Goal: Task Accomplishment & Management: Use online tool/utility

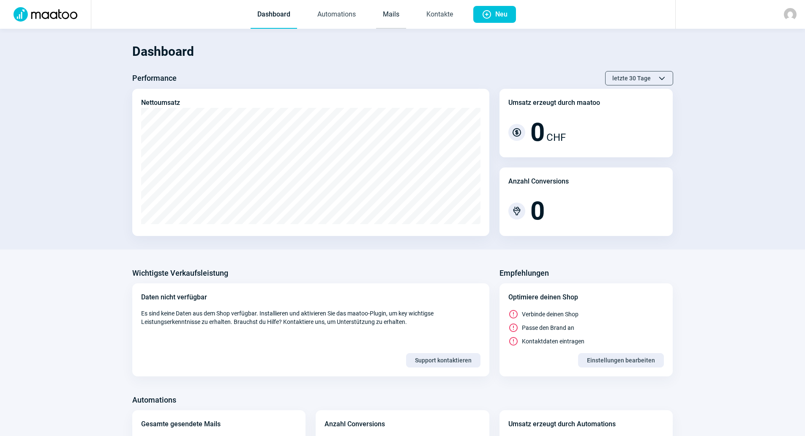
click at [398, 8] on link "Mails" at bounding box center [391, 15] width 30 height 28
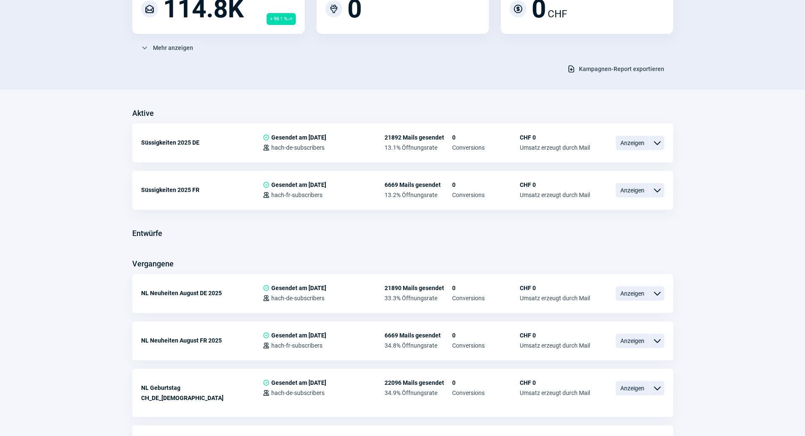
scroll to position [169, 0]
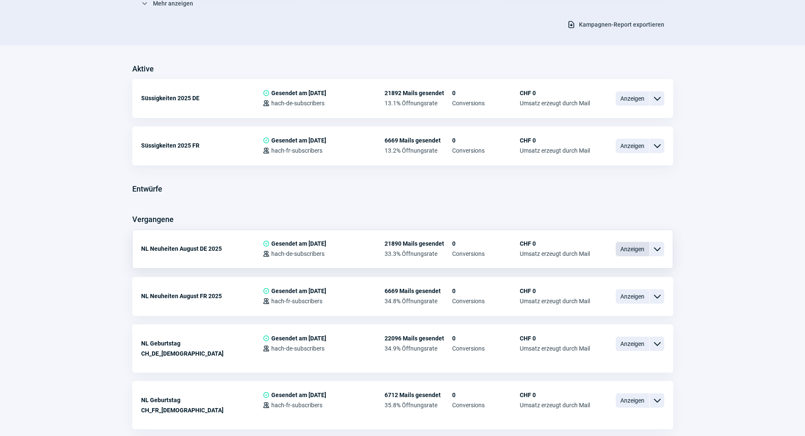
click at [635, 247] on span "Anzeigen" at bounding box center [633, 249] width 34 height 14
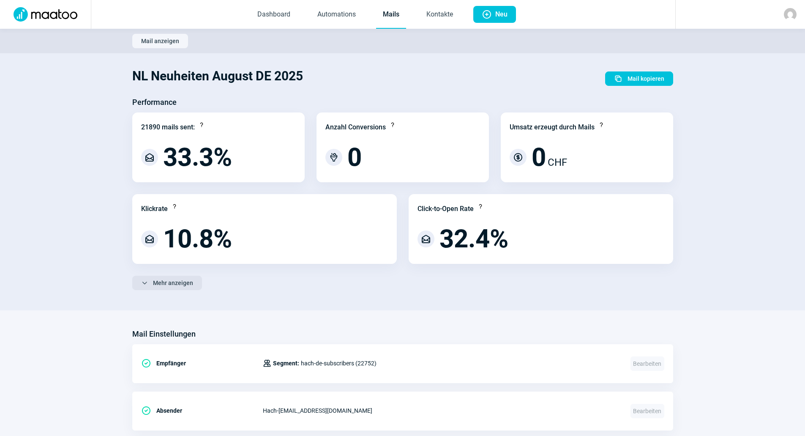
click at [183, 279] on span "Mehr anzeigen" at bounding box center [173, 283] width 40 height 14
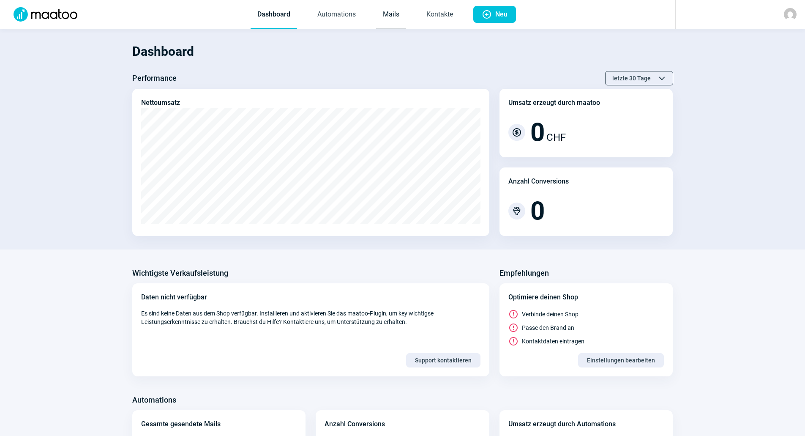
click at [404, 17] on link "Mails" at bounding box center [391, 15] width 30 height 28
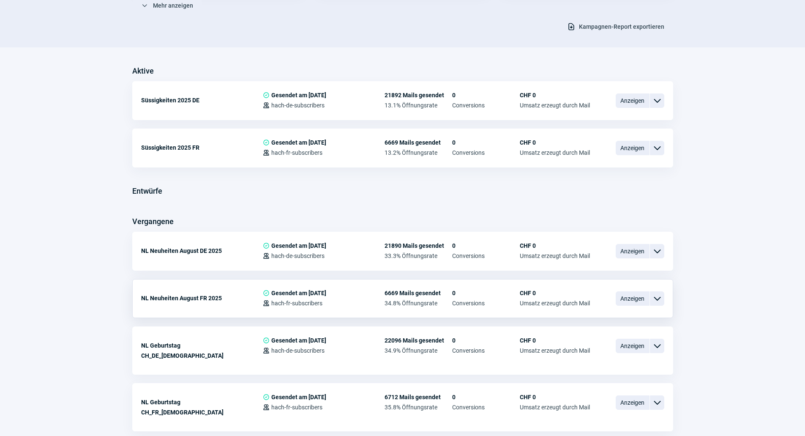
scroll to position [169, 0]
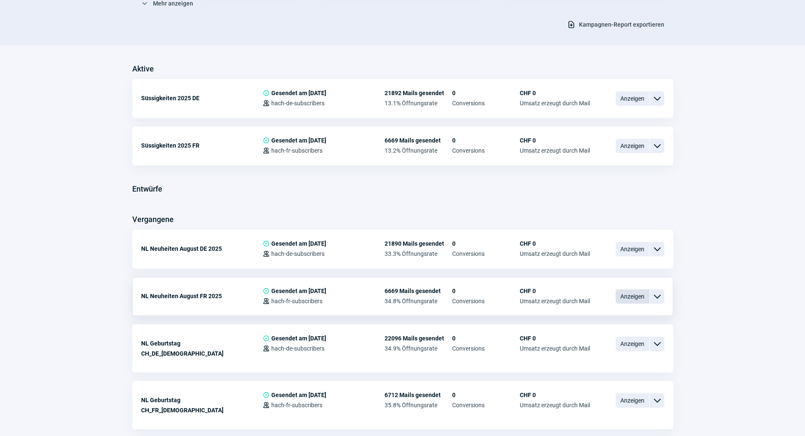
click at [623, 298] on span "Anzeigen" at bounding box center [633, 296] width 34 height 14
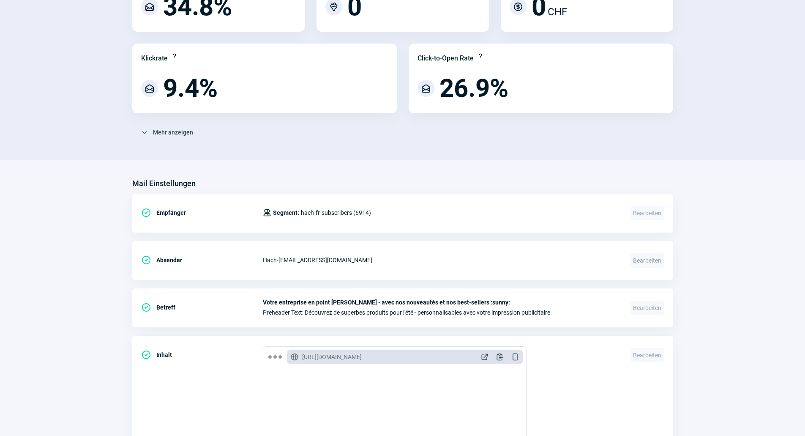
scroll to position [85, 0]
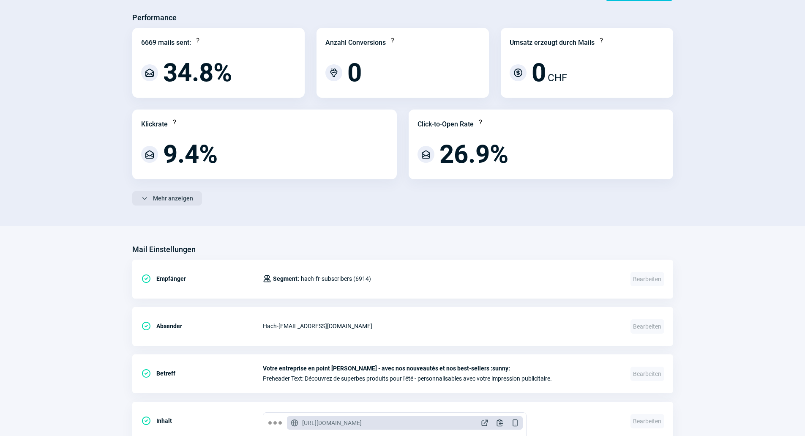
click at [187, 203] on span "Mehr anzeigen" at bounding box center [173, 198] width 40 height 14
